Goal: Task Accomplishment & Management: Use online tool/utility

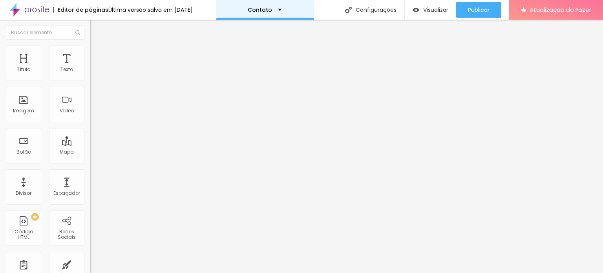
click at [282, 6] on div "Contato" at bounding box center [265, 10] width 98 height 20
click at [282, 8] on div "Contato" at bounding box center [265, 10] width 34 height 6
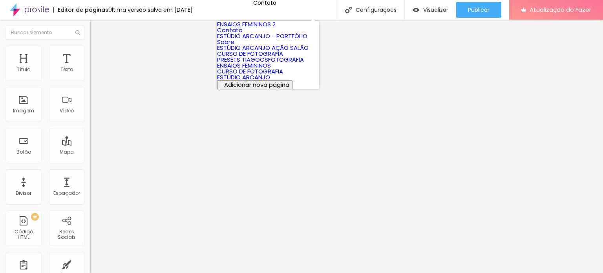
click at [234, 46] on font "Sobre" at bounding box center [225, 42] width 17 height 8
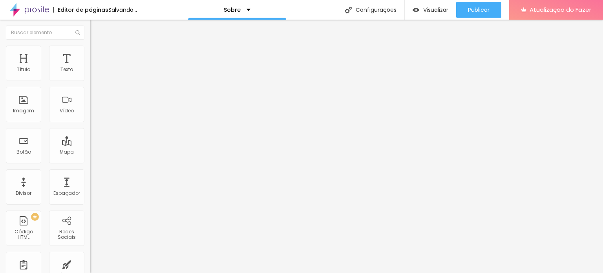
click at [95, 68] on font "Trocar imagem" at bounding box center [114, 64] width 38 height 7
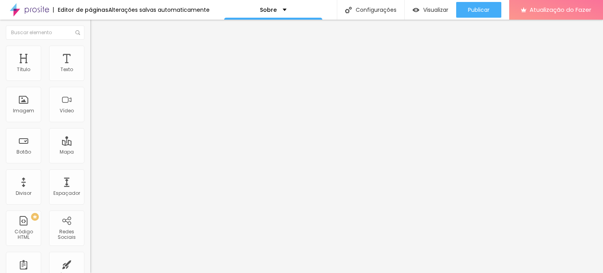
click at [90, 123] on span "Original" at bounding box center [99, 119] width 19 height 7
click at [90, 128] on span "Cinema" at bounding box center [100, 124] width 20 height 7
click at [90, 135] on font "Padrão" at bounding box center [99, 131] width 18 height 7
click at [90, 50] on li "Estilo" at bounding box center [135, 50] width 90 height 8
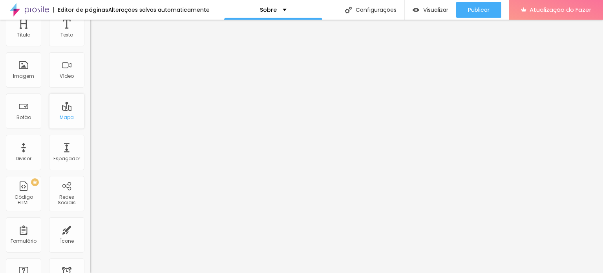
scroll to position [157, 0]
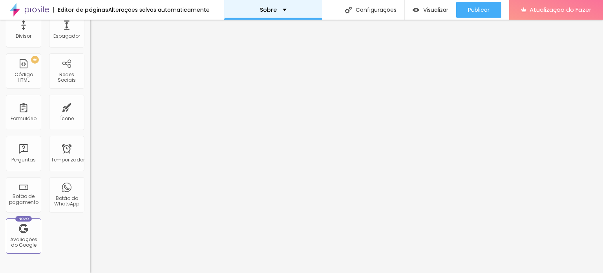
click at [280, 9] on div "Sobre" at bounding box center [273, 10] width 27 height 6
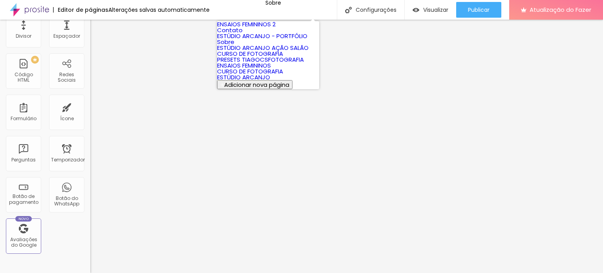
scroll to position [59, 0]
click at [260, 64] on link "PRESETS TIAGOCSFOTOGRAFIA" at bounding box center [260, 59] width 87 height 8
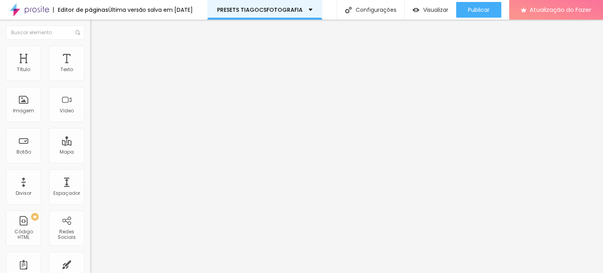
click at [313, 10] on div "PRESETS TIAGOCSFOTOGRAFIA" at bounding box center [264, 10] width 95 height 6
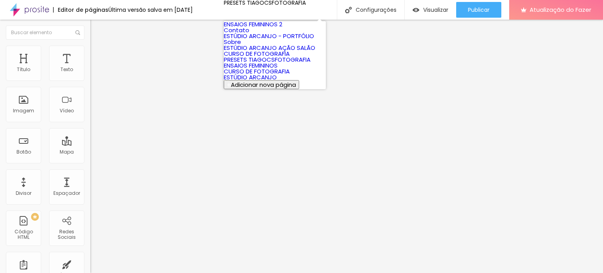
click at [247, 34] on font "Contato" at bounding box center [237, 30] width 26 height 8
